Goal: Check status: Check status

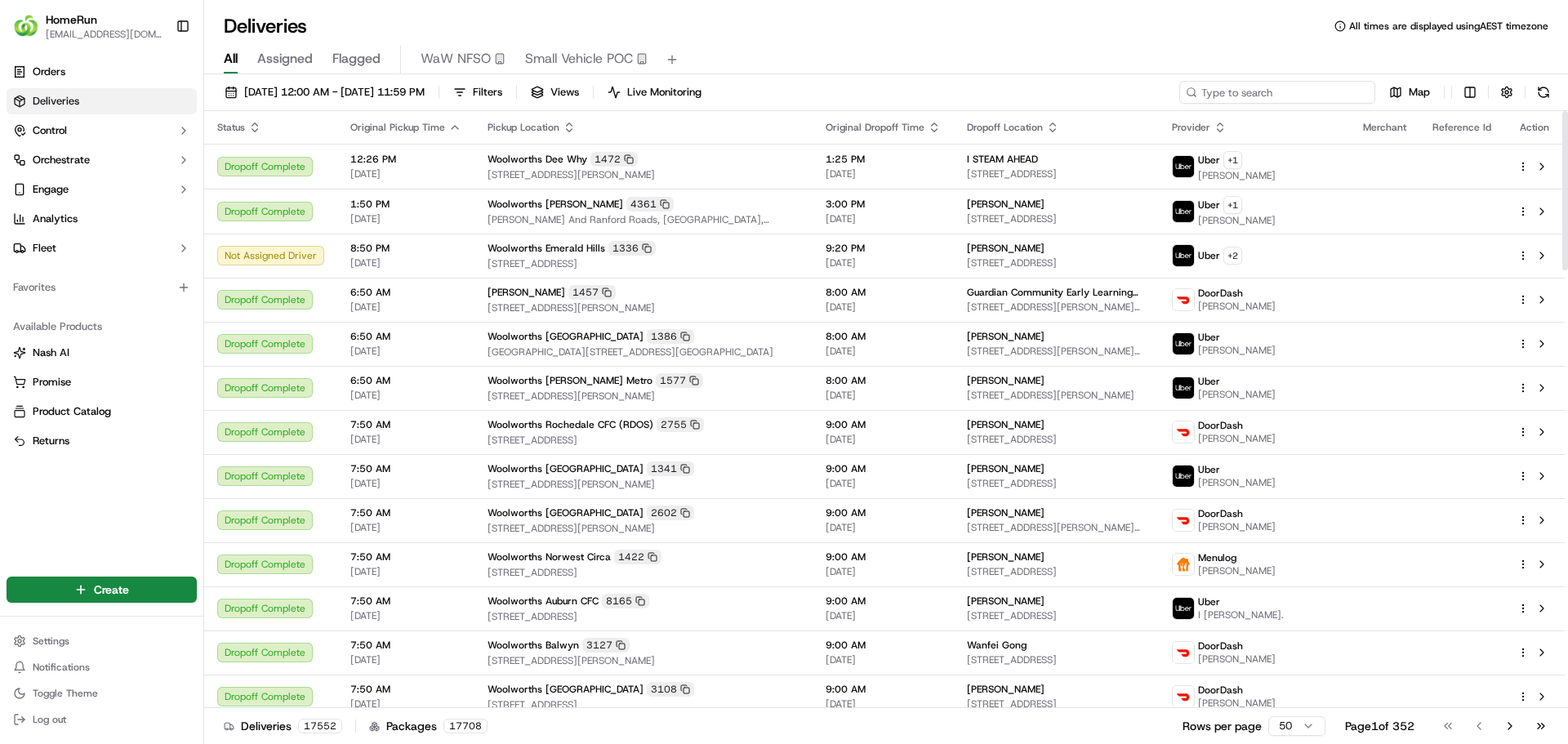
click at [1320, 97] on input at bounding box center [1277, 92] width 196 height 23
paste input "269807910"
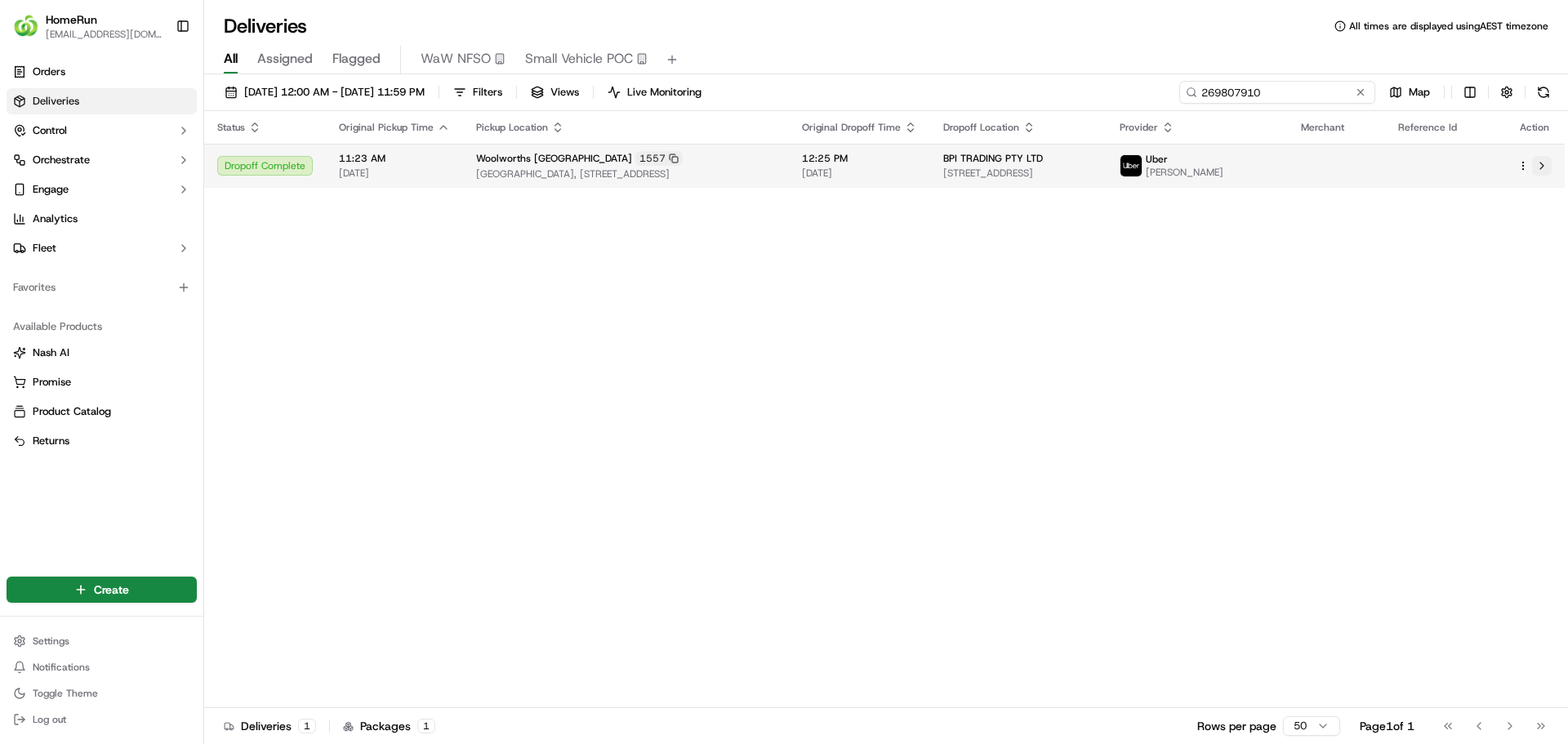
type input "269807910"
click at [1543, 169] on button at bounding box center [1542, 165] width 19 height 19
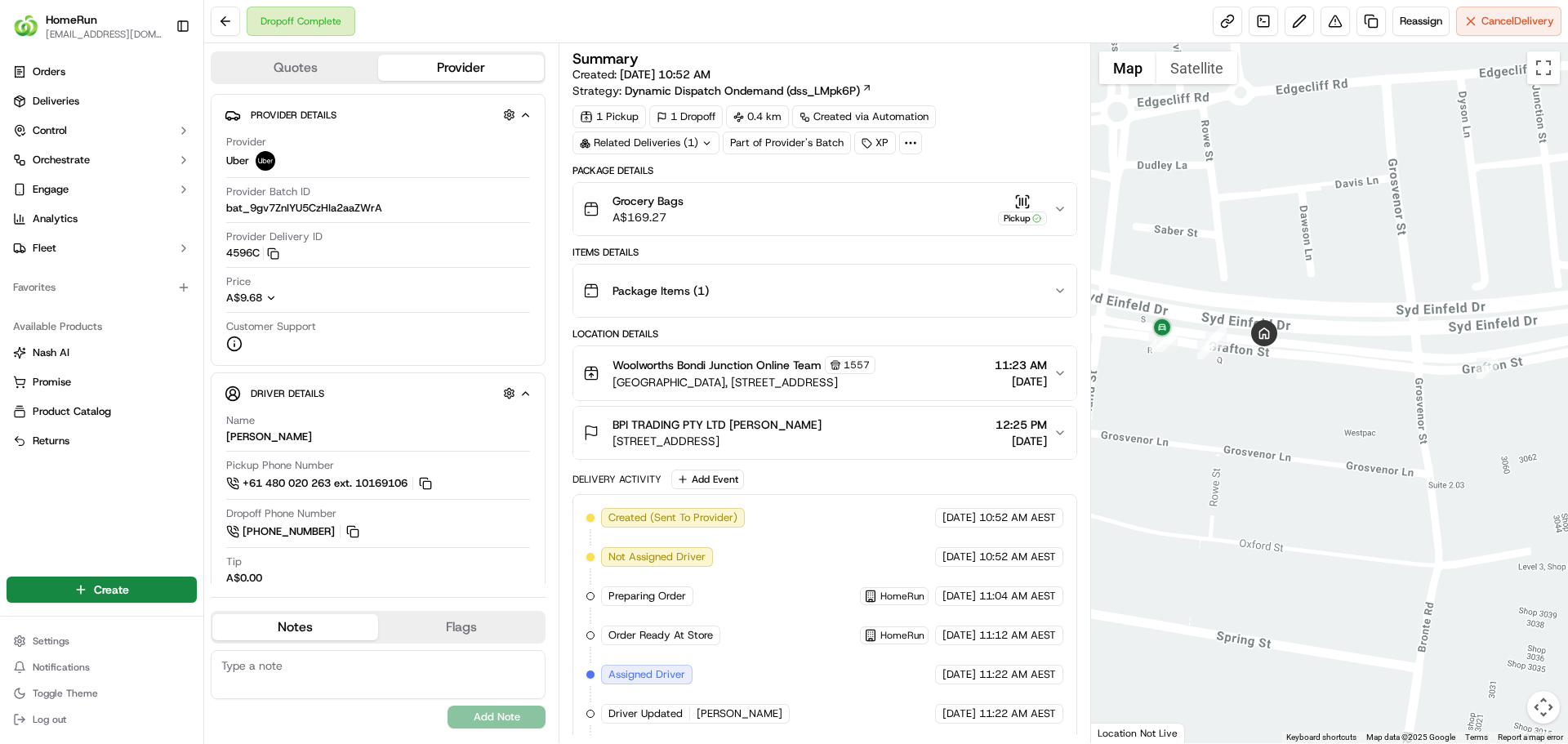
drag, startPoint x: 1204, startPoint y: 368, endPoint x: 1258, endPoint y: 404, distance: 64.9
click at [1258, 404] on div at bounding box center [1330, 393] width 478 height 699
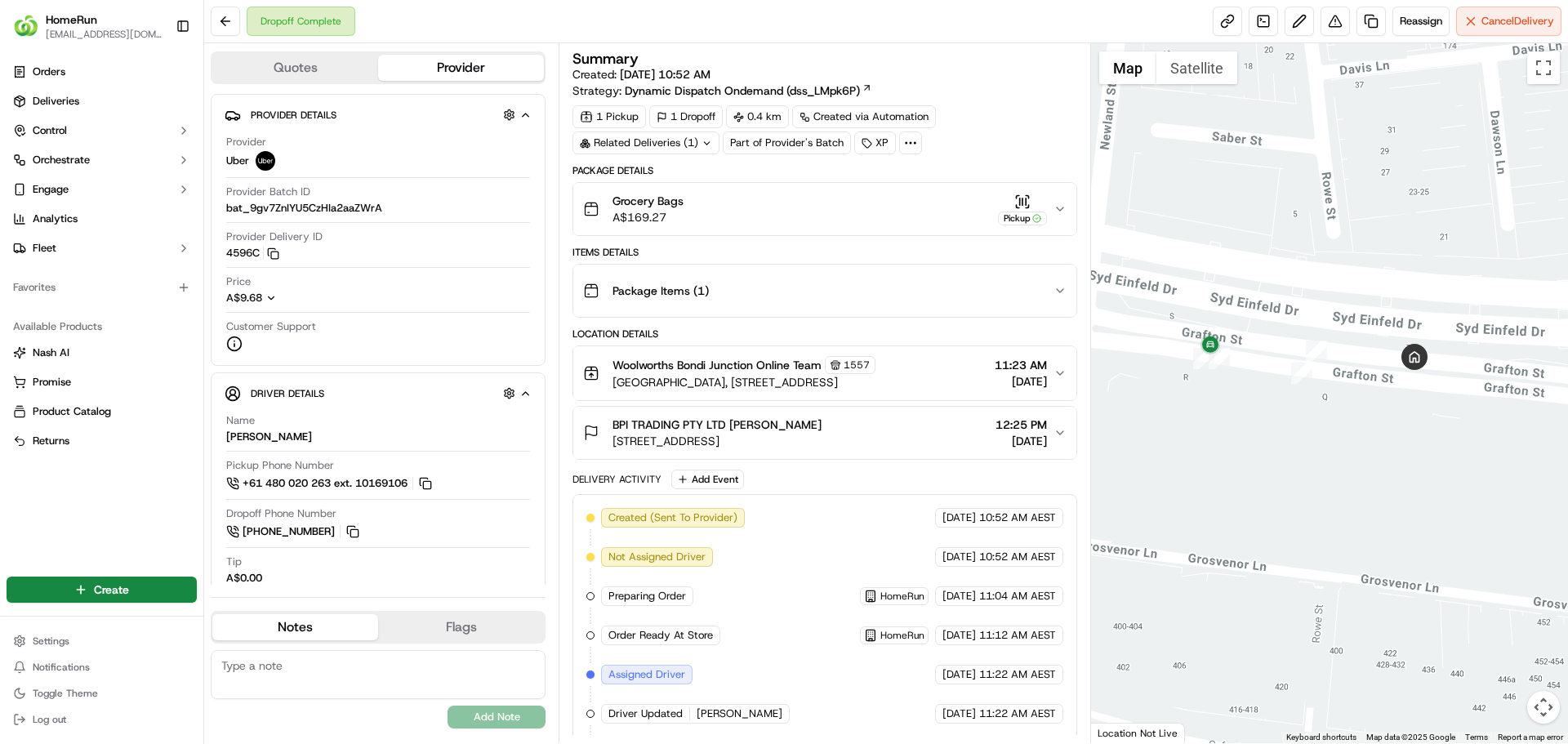
drag, startPoint x: 1252, startPoint y: 383, endPoint x: 1339, endPoint y: 427, distance: 97.5
click at [1339, 427] on div at bounding box center [1330, 393] width 478 height 699
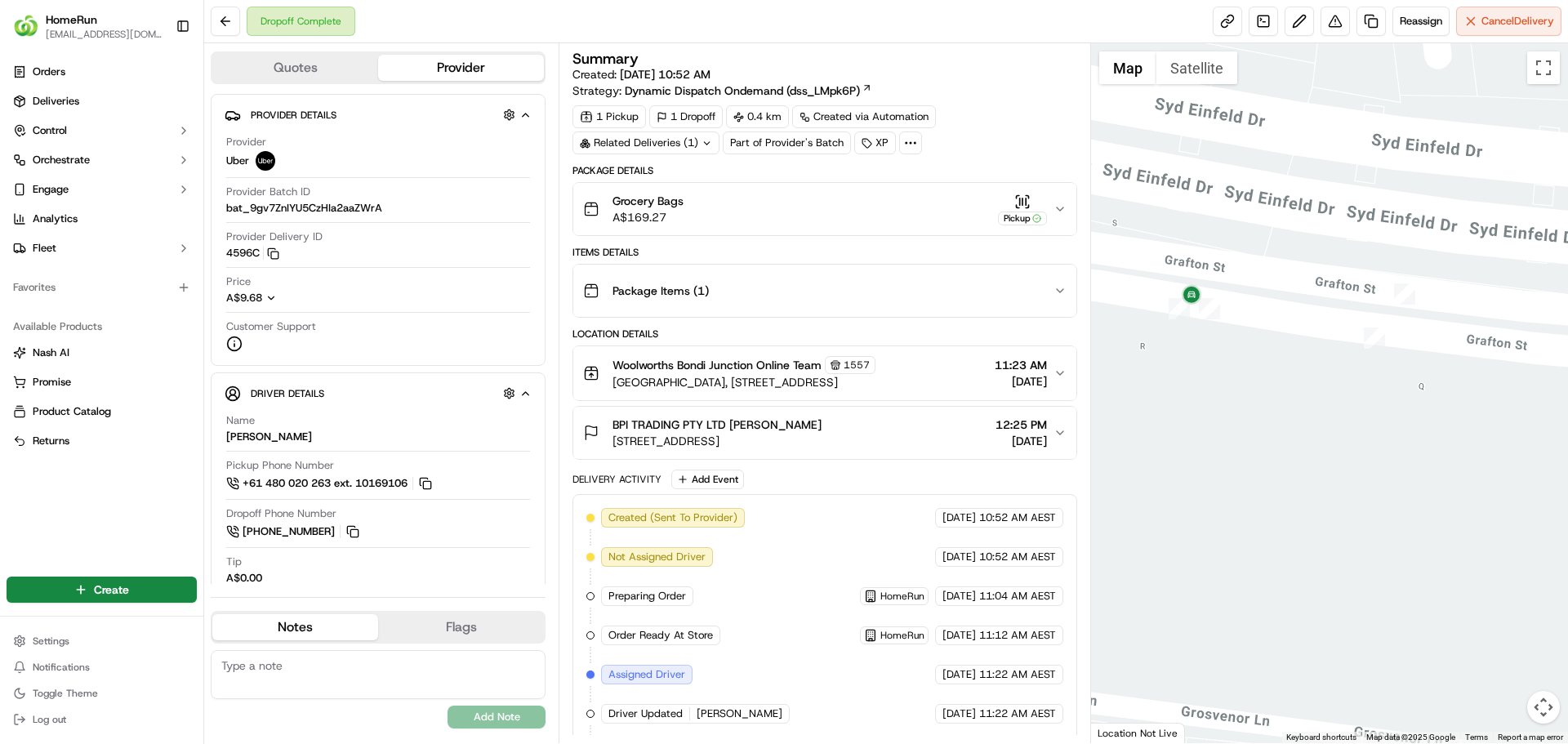
drag, startPoint x: 1307, startPoint y: 415, endPoint x: 1418, endPoint y: 433, distance: 112.4
click at [1418, 433] on div at bounding box center [1330, 393] width 478 height 699
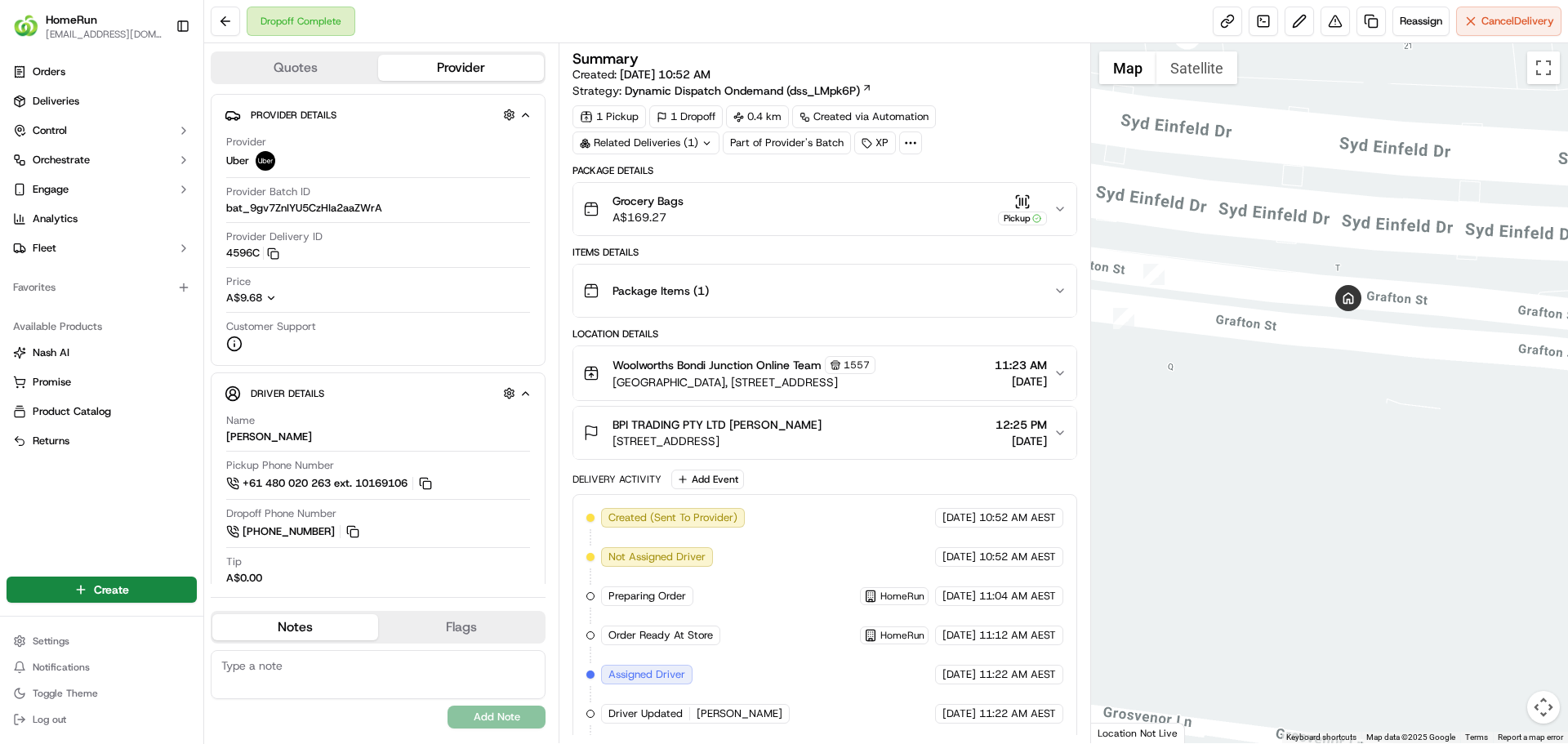
drag, startPoint x: 1487, startPoint y: 437, endPoint x: 1237, endPoint y: 417, distance: 250.8
click at [1237, 417] on div at bounding box center [1330, 393] width 478 height 699
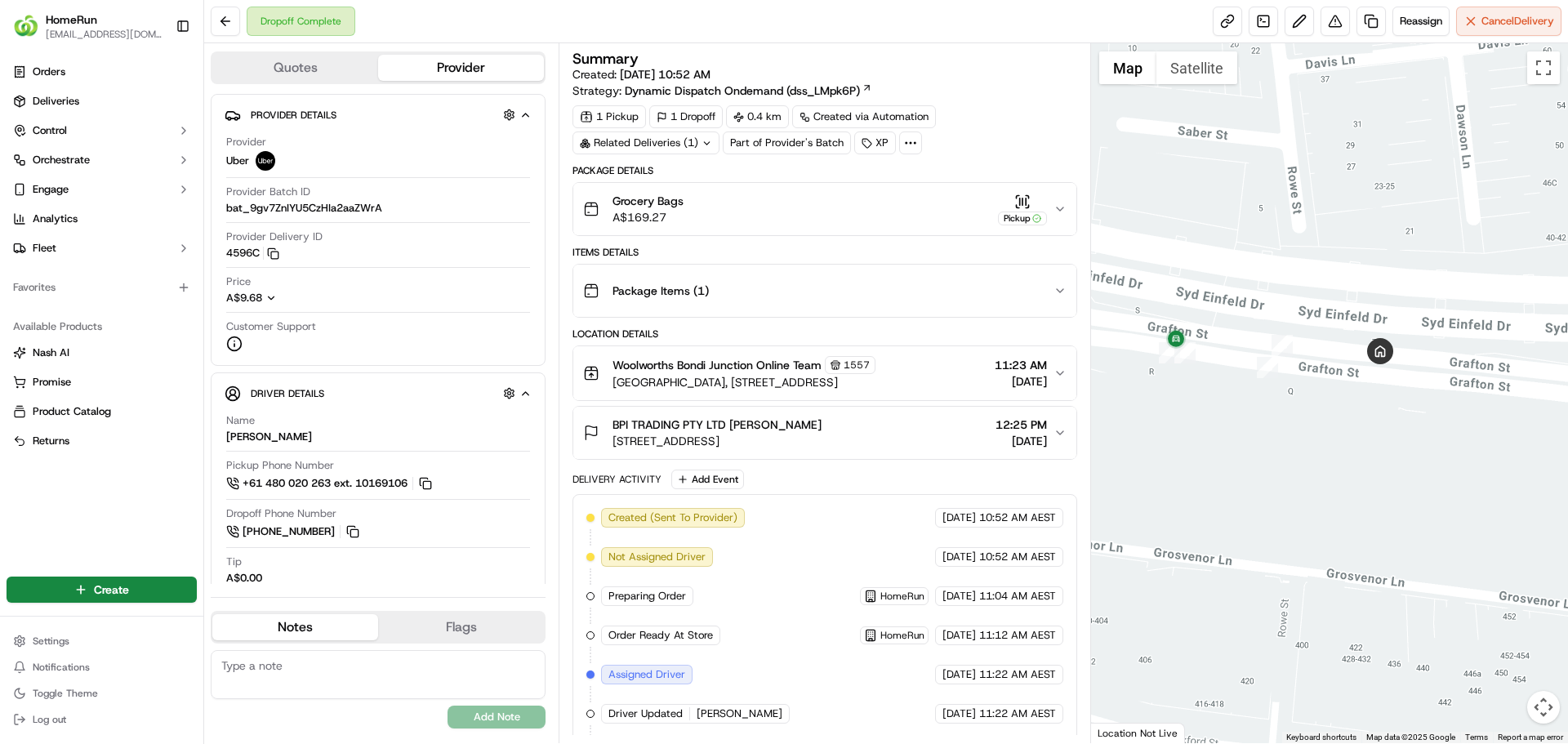
drag, startPoint x: 1316, startPoint y: 410, endPoint x: 1335, endPoint y: 411, distance: 19.0
click at [1335, 411] on div at bounding box center [1330, 393] width 478 height 699
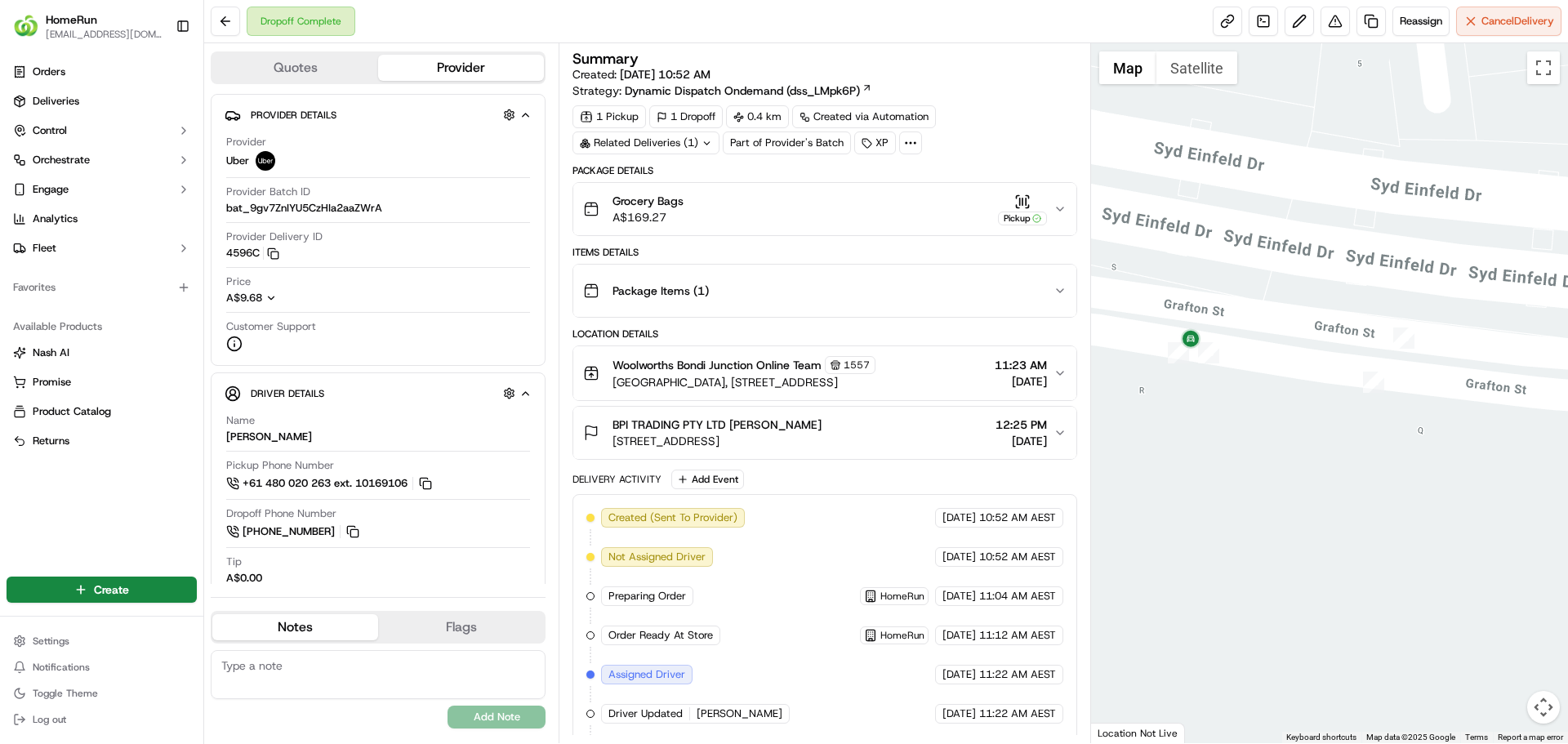
drag, startPoint x: 1235, startPoint y: 371, endPoint x: 1401, endPoint y: 415, distance: 171.7
click at [1401, 415] on div at bounding box center [1330, 393] width 478 height 699
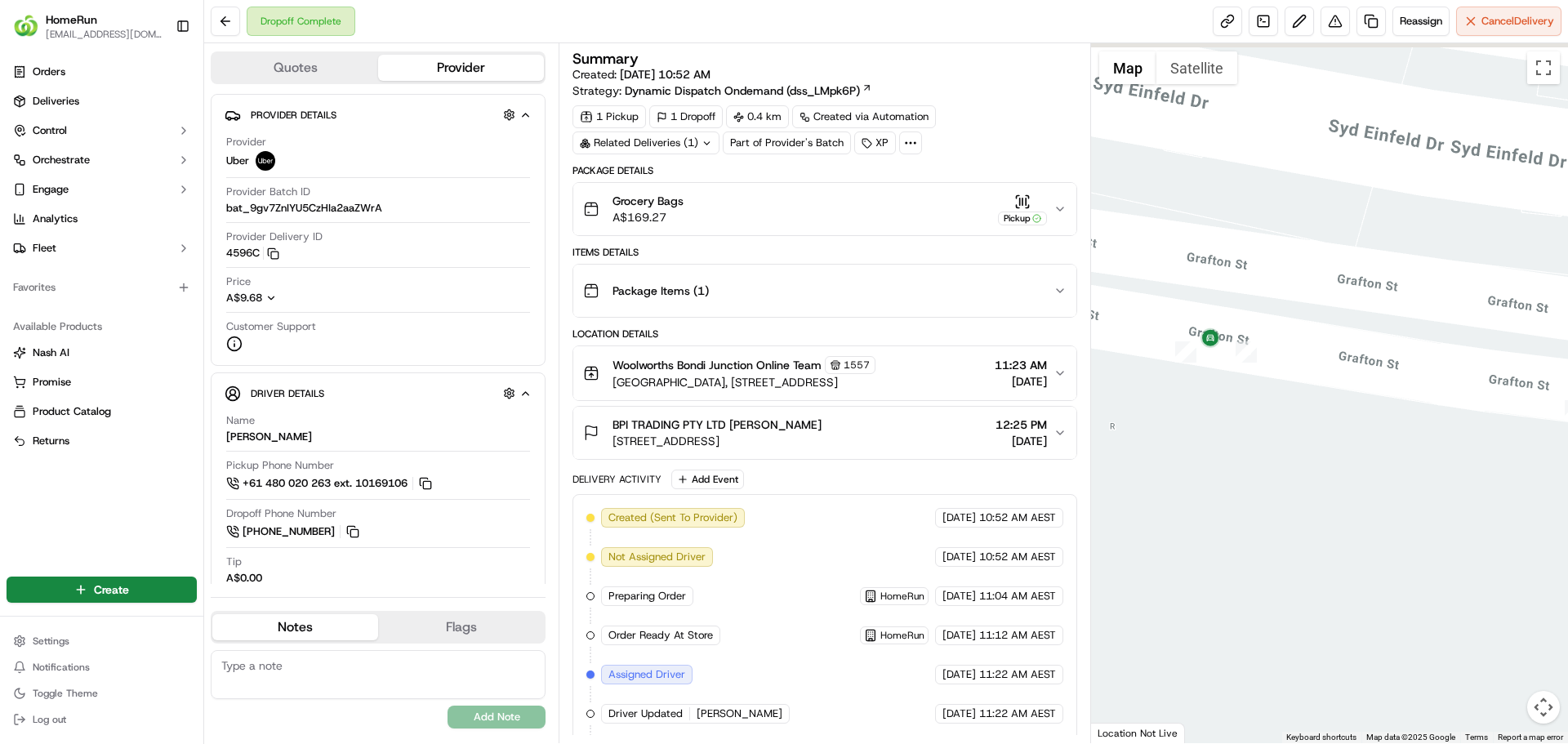
drag, startPoint x: 1187, startPoint y: 386, endPoint x: 1242, endPoint y: 405, distance: 58.2
click at [1242, 405] on div at bounding box center [1330, 393] width 478 height 699
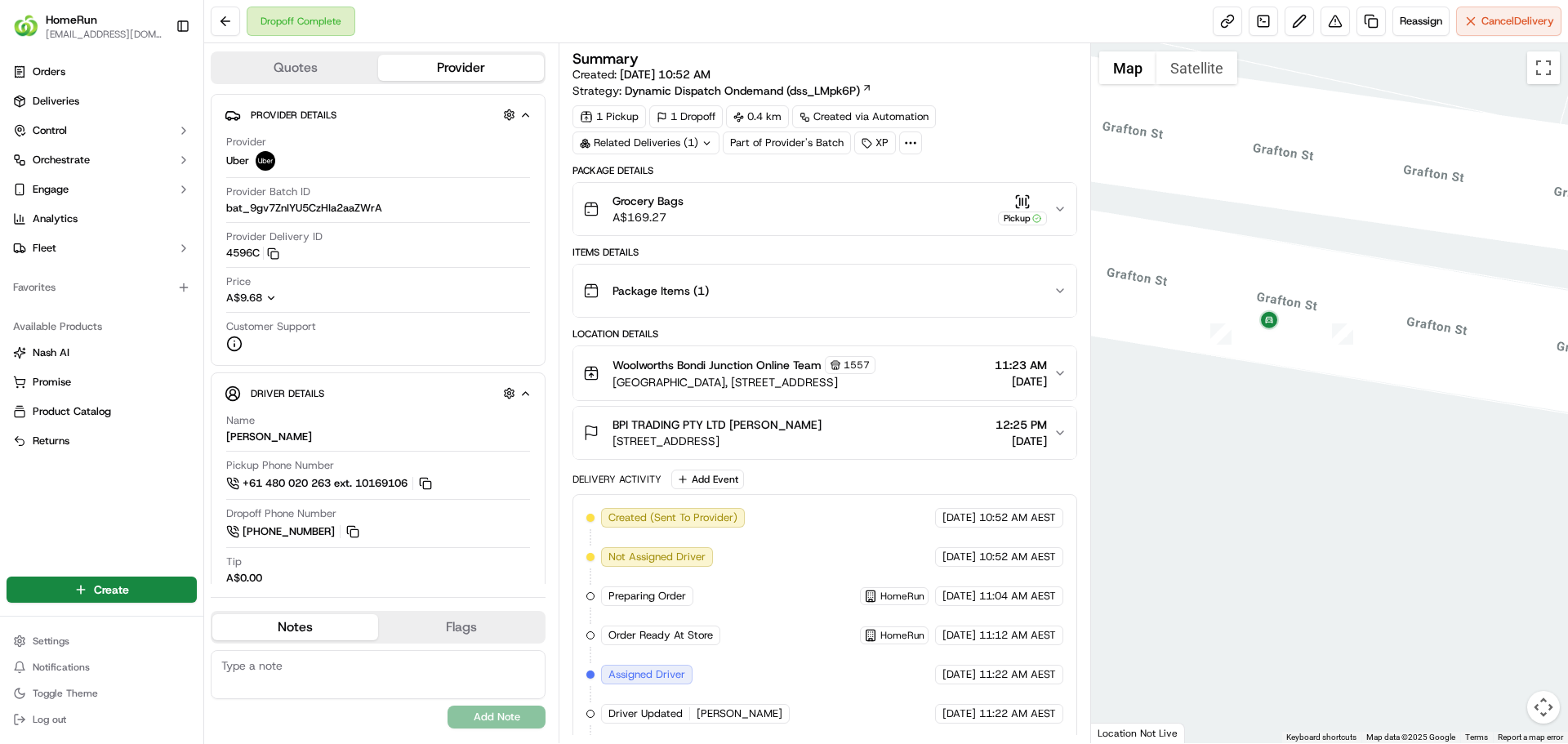
drag, startPoint x: 1216, startPoint y: 379, endPoint x: 1310, endPoint y: 409, distance: 98.7
click at [1310, 409] on div at bounding box center [1330, 393] width 478 height 699
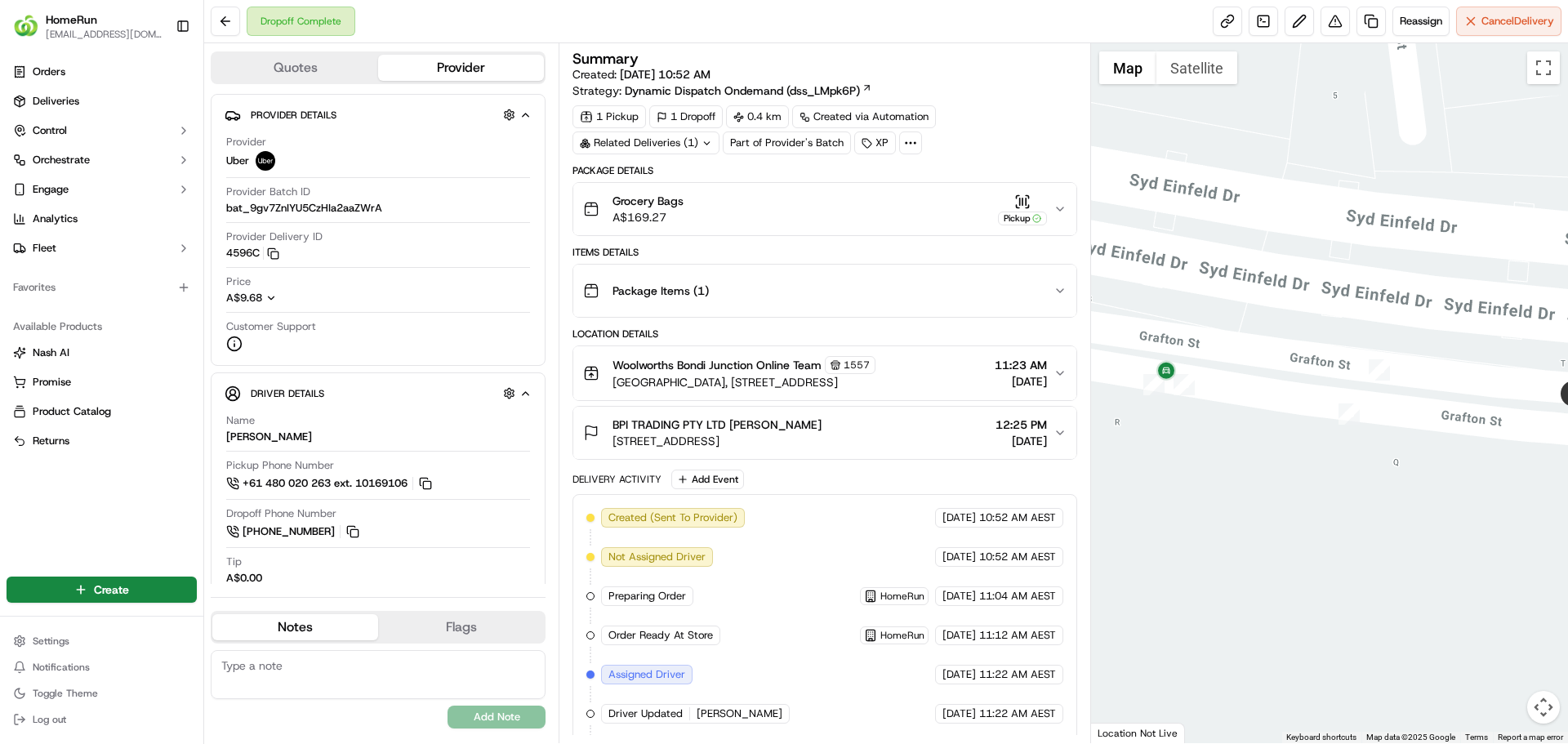
drag, startPoint x: 1408, startPoint y: 444, endPoint x: 1265, endPoint y: 437, distance: 143.2
click at [1265, 437] on div at bounding box center [1330, 393] width 478 height 699
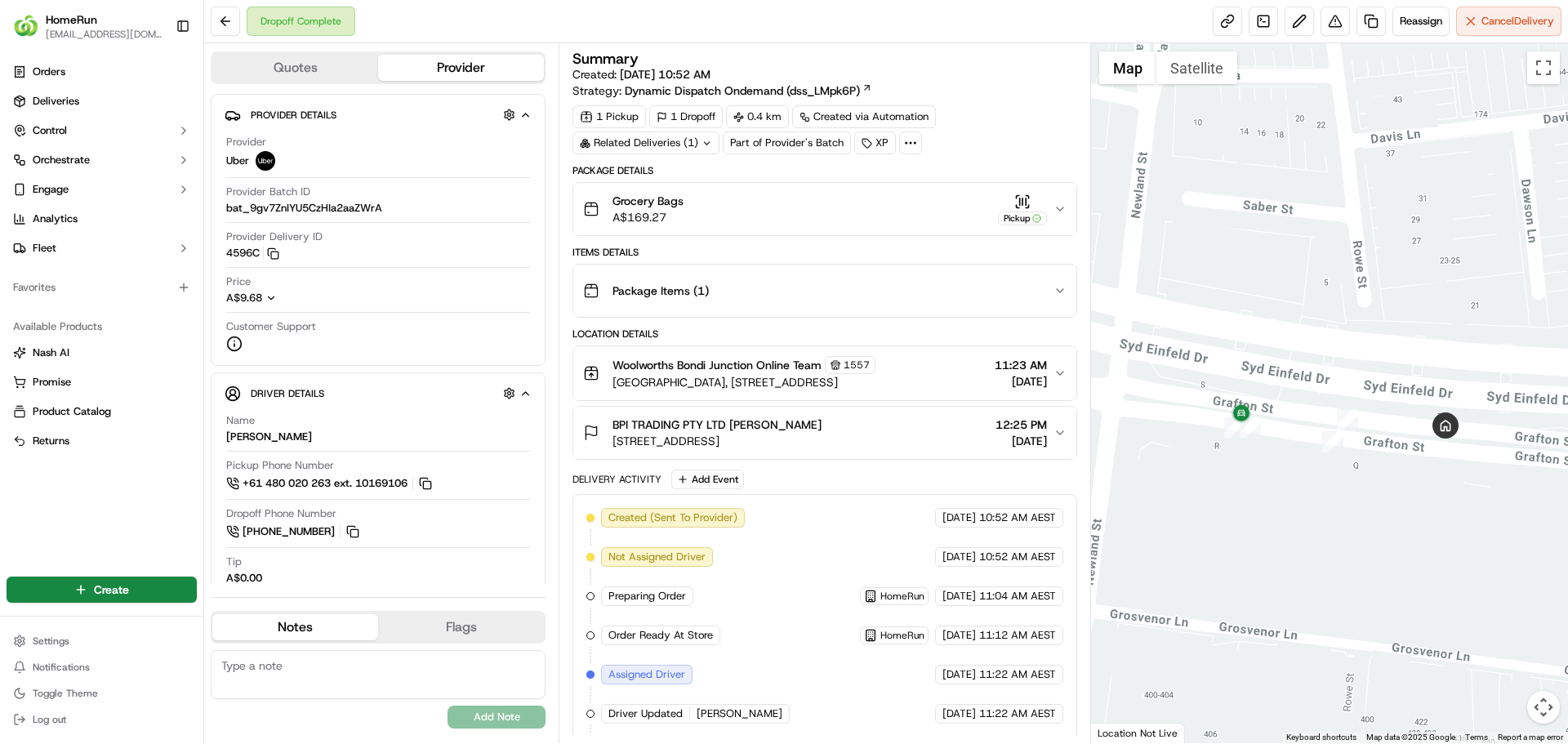
drag, startPoint x: 1514, startPoint y: 467, endPoint x: 1454, endPoint y: 466, distance: 60.0
click at [1455, 471] on div at bounding box center [1330, 393] width 478 height 699
